Goal: Task Accomplishment & Management: Use online tool/utility

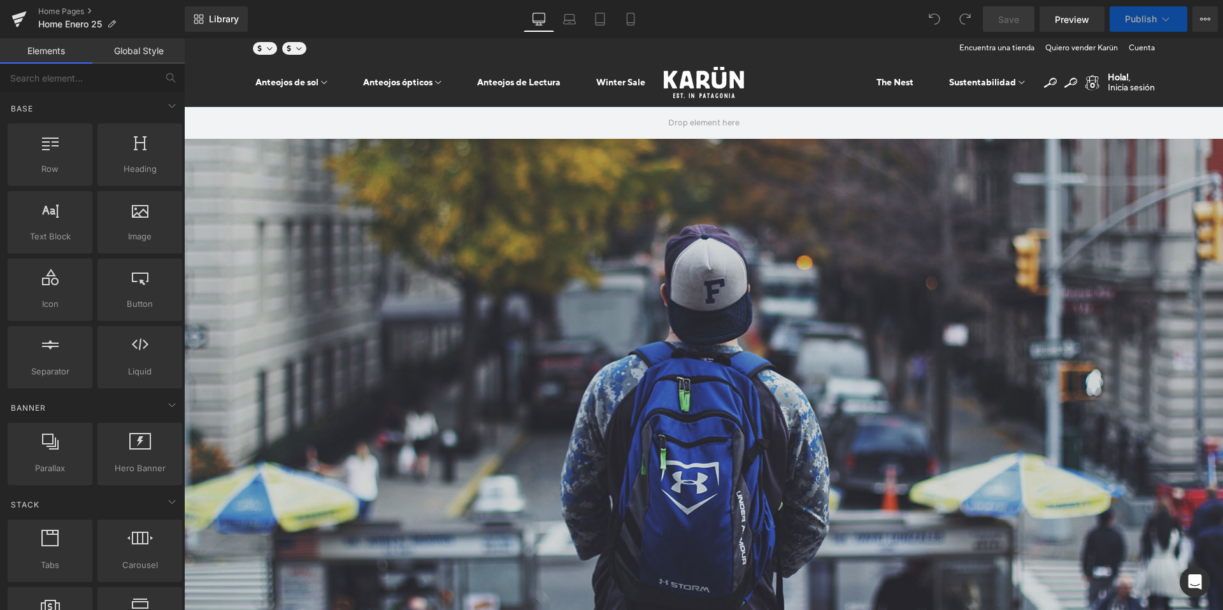
click at [184, 38] on span at bounding box center [184, 38] width 0 height 0
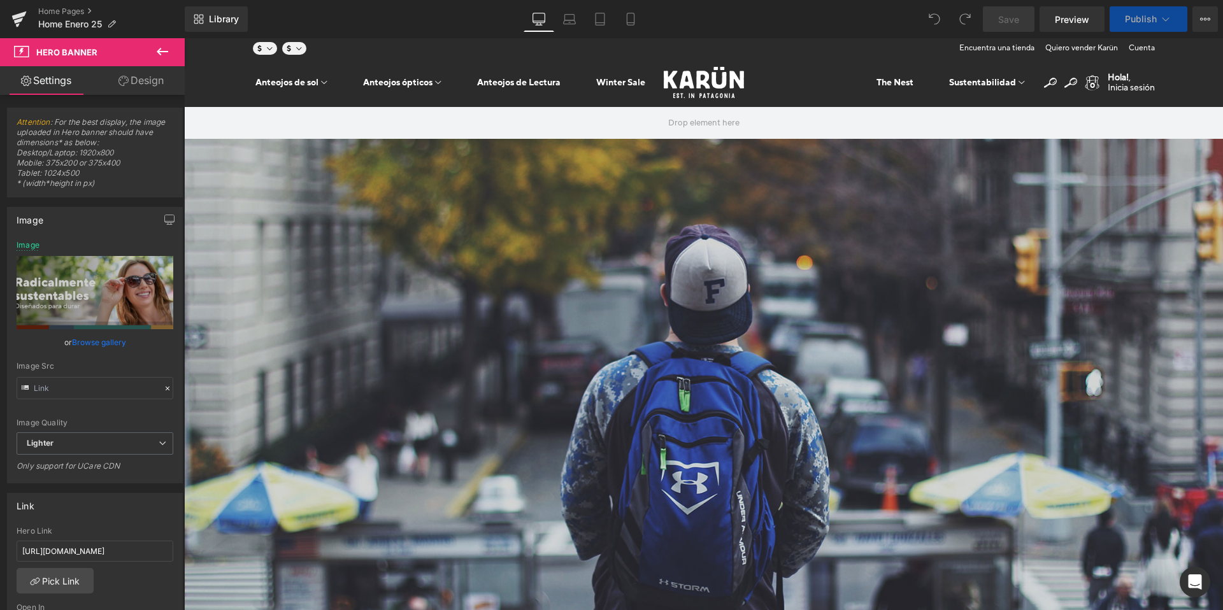
scroll to position [253, 0]
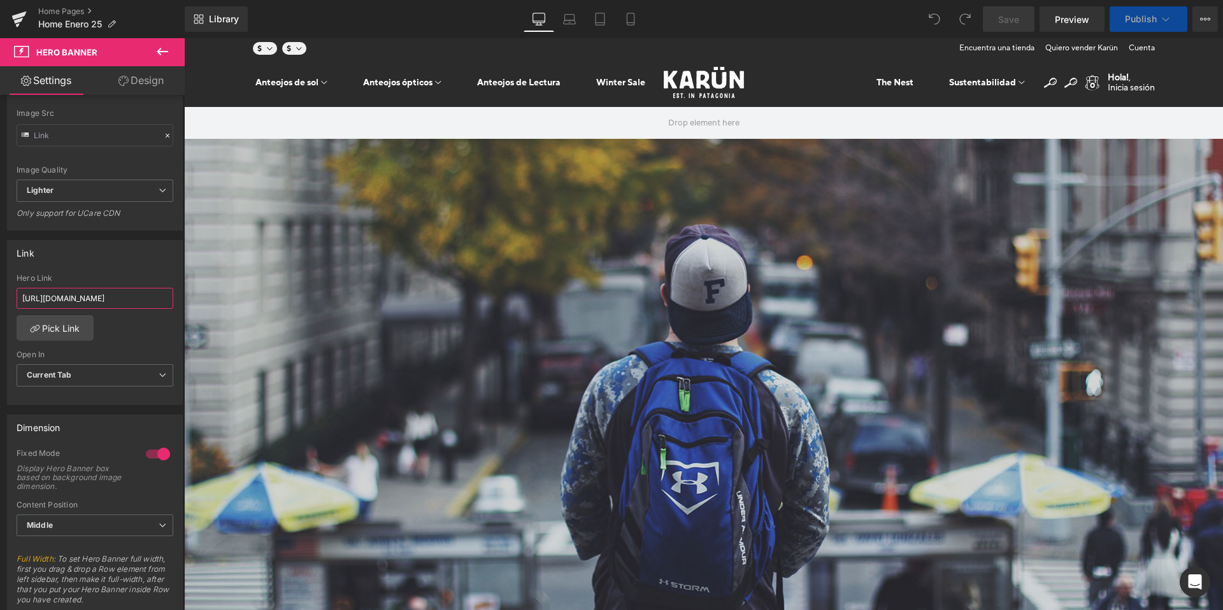
click at [138, 294] on input "[URL][DOMAIN_NAME]" at bounding box center [95, 298] width 157 height 21
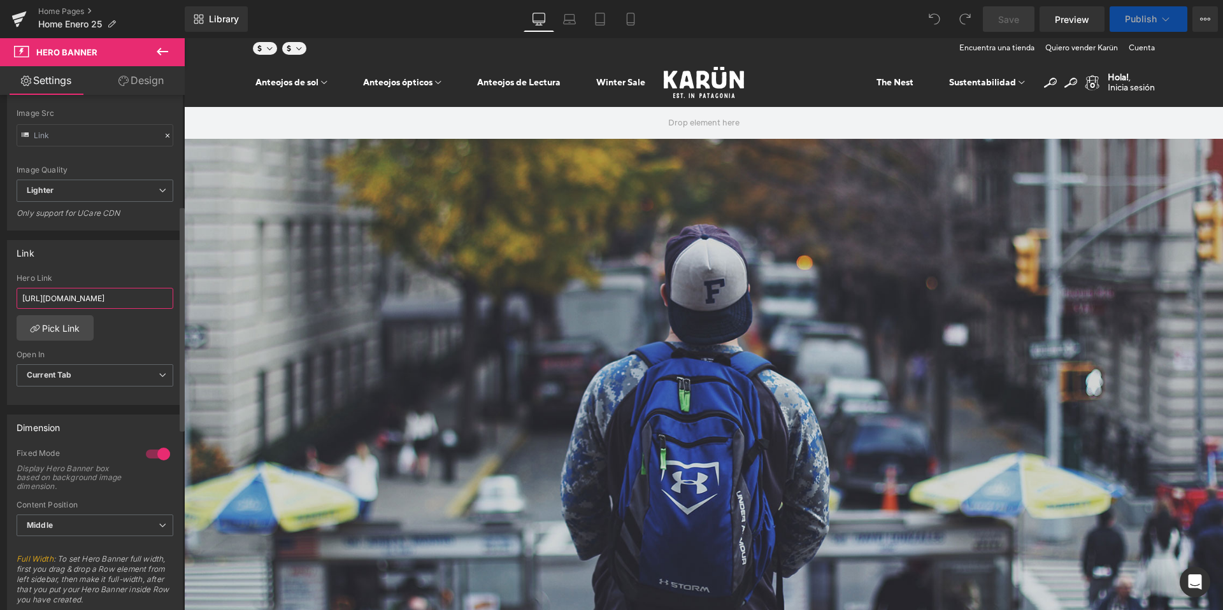
click at [138, 294] on input "[URL][DOMAIN_NAME]" at bounding box center [95, 298] width 157 height 21
paste input "anteojos-de-sol"
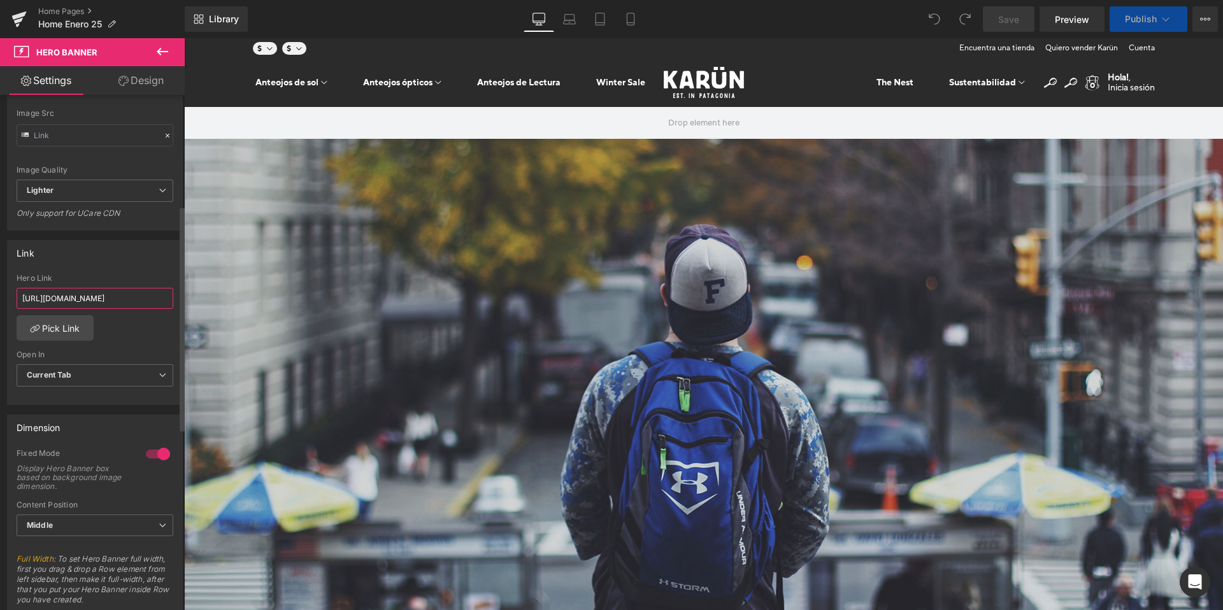
type input "[URL][DOMAIN_NAME]"
click at [140, 334] on div "[URL][DOMAIN_NAME] Hero Link [URL][DOMAIN_NAME] Pick Link Current Tab New Tab O…" at bounding box center [95, 339] width 175 height 131
click at [1005, 16] on span "Save" at bounding box center [1008, 19] width 21 height 13
click at [566, 21] on icon at bounding box center [569, 19] width 13 height 13
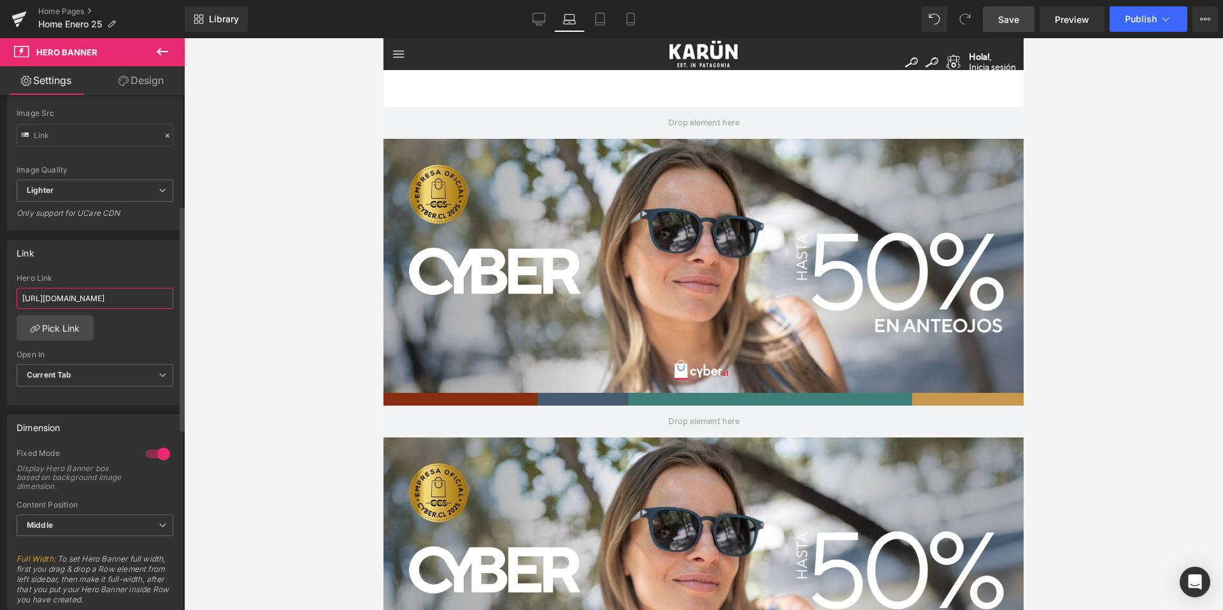
click at [137, 299] on input "[URL][DOMAIN_NAME]" at bounding box center [95, 298] width 157 height 21
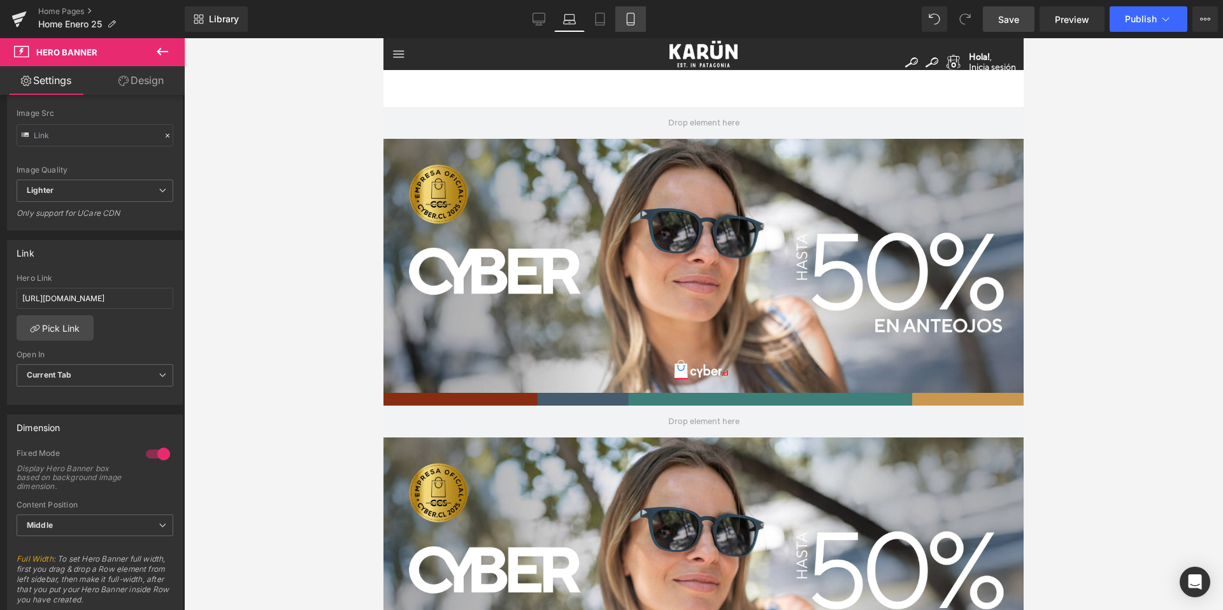
click at [630, 20] on icon at bounding box center [630, 19] width 13 height 13
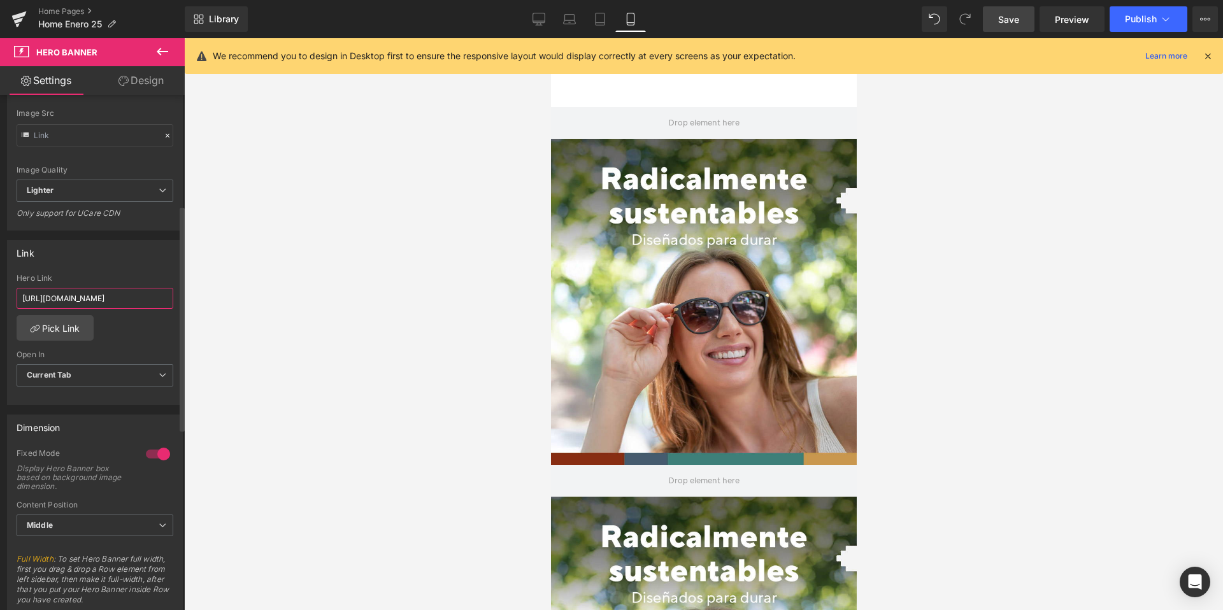
click at [135, 299] on input "[URL][DOMAIN_NAME]" at bounding box center [95, 298] width 157 height 21
click at [605, 17] on icon at bounding box center [600, 19] width 9 height 12
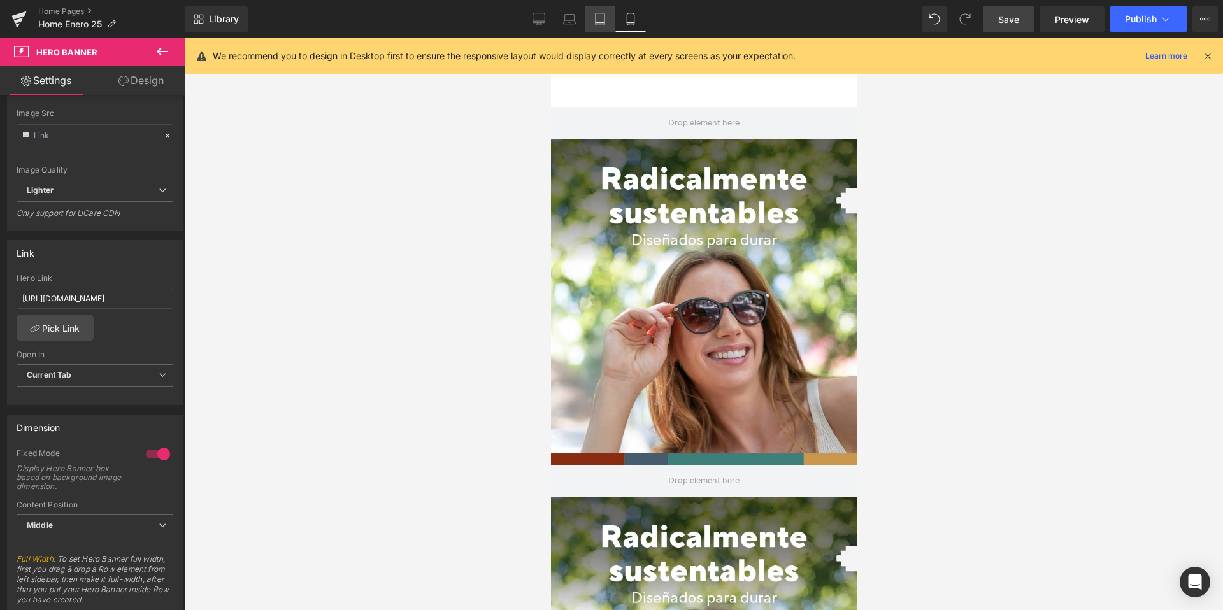
scroll to position [0, 0]
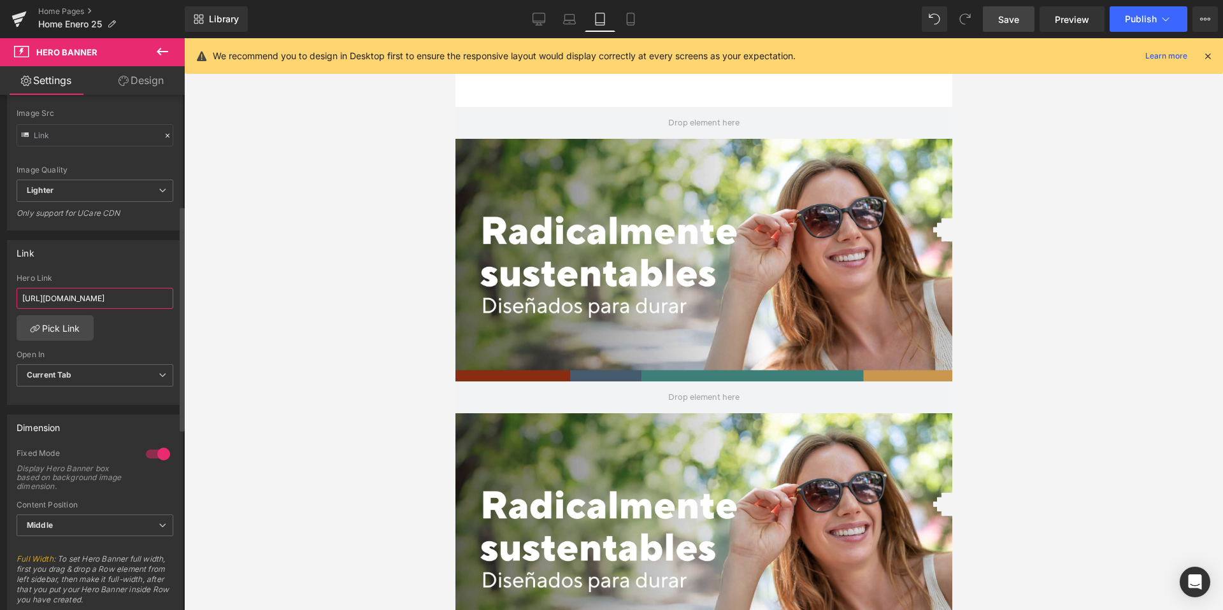
click at [152, 299] on input "[URL][DOMAIN_NAME]" at bounding box center [95, 298] width 157 height 21
click at [1006, 22] on span "Save" at bounding box center [1008, 19] width 21 height 13
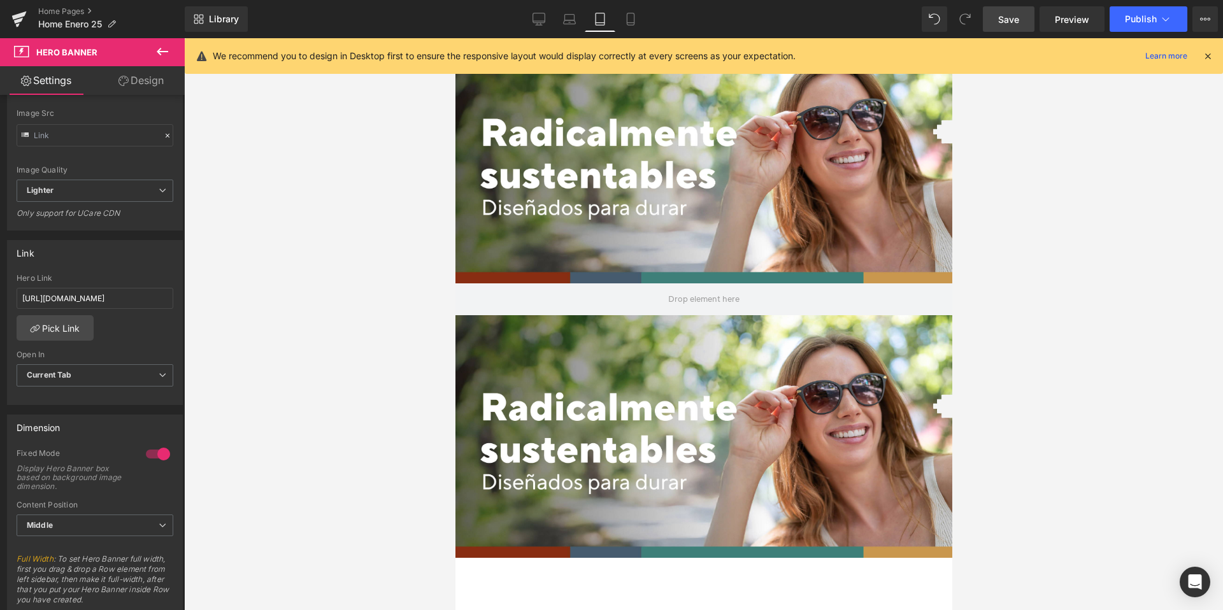
scroll to position [0, 0]
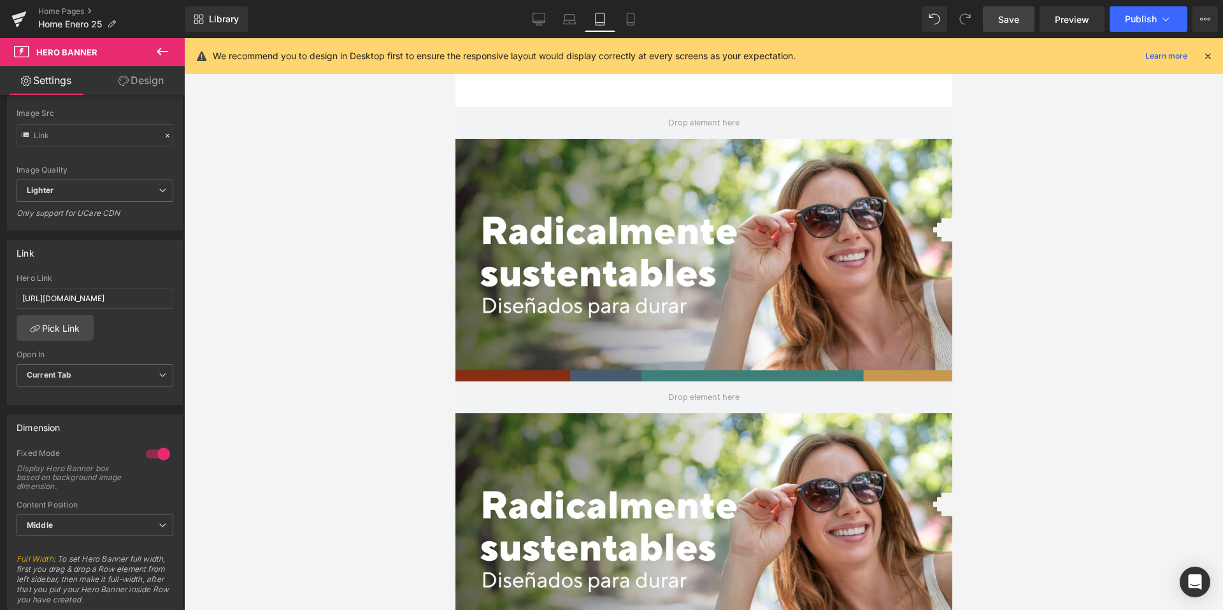
click at [1012, 15] on span "Save" at bounding box center [1008, 19] width 21 height 13
click at [64, 10] on link "Home Pages" at bounding box center [111, 11] width 147 height 10
